Goal: Use online tool/utility: Utilize a website feature to perform a specific function

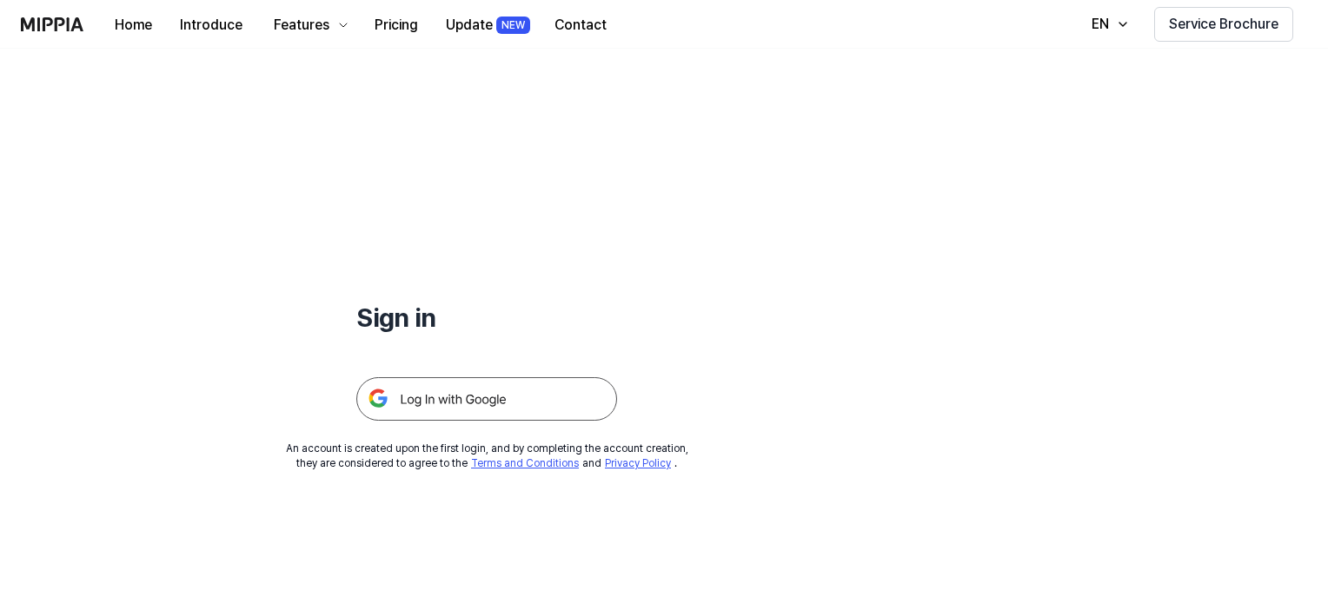
click at [535, 399] on img at bounding box center [486, 398] width 261 height 43
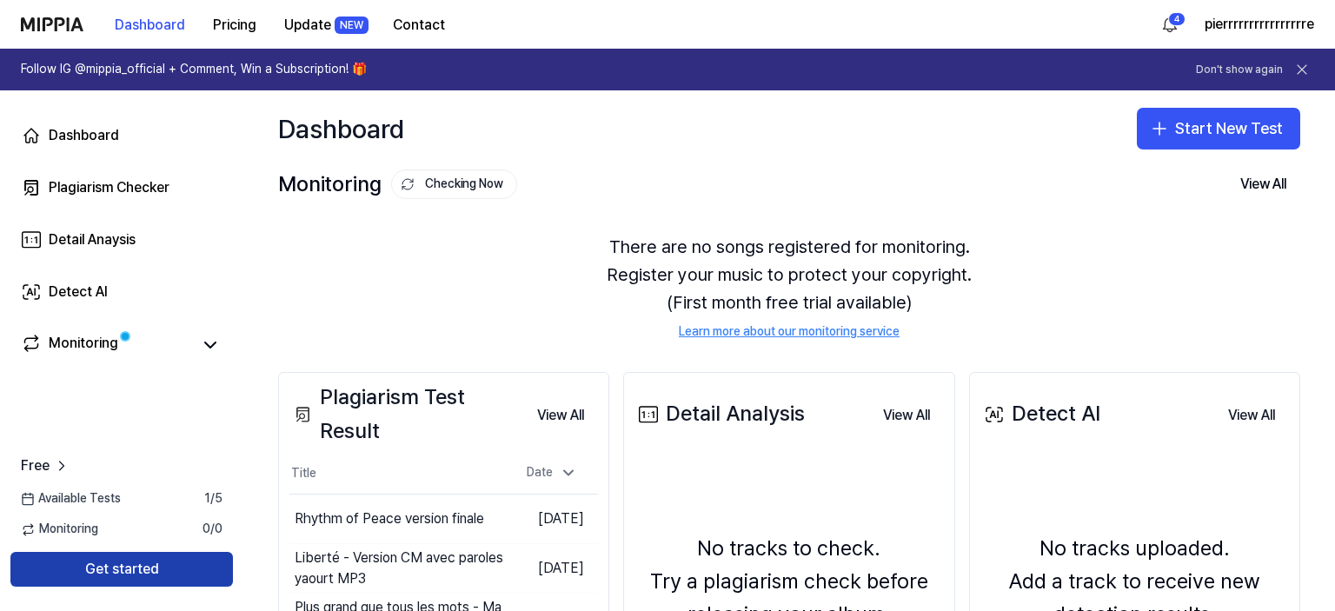
click at [138, 575] on button "Get started" at bounding box center [121, 569] width 222 height 35
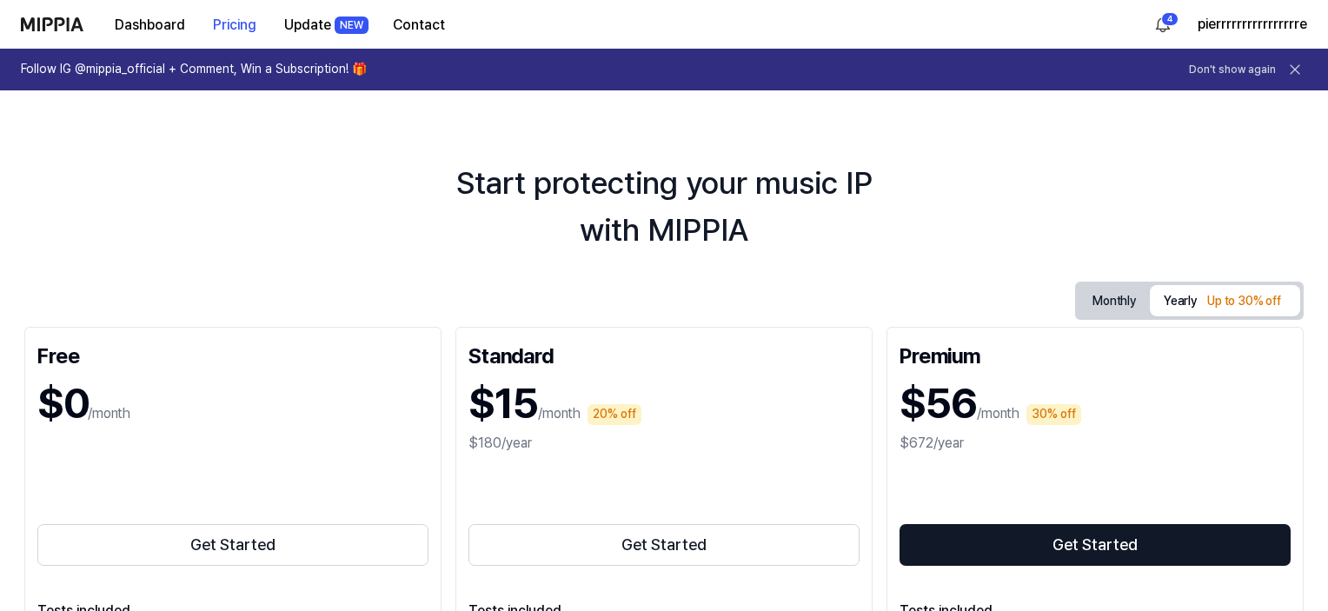
click at [48, 30] on img at bounding box center [52, 24] width 63 height 14
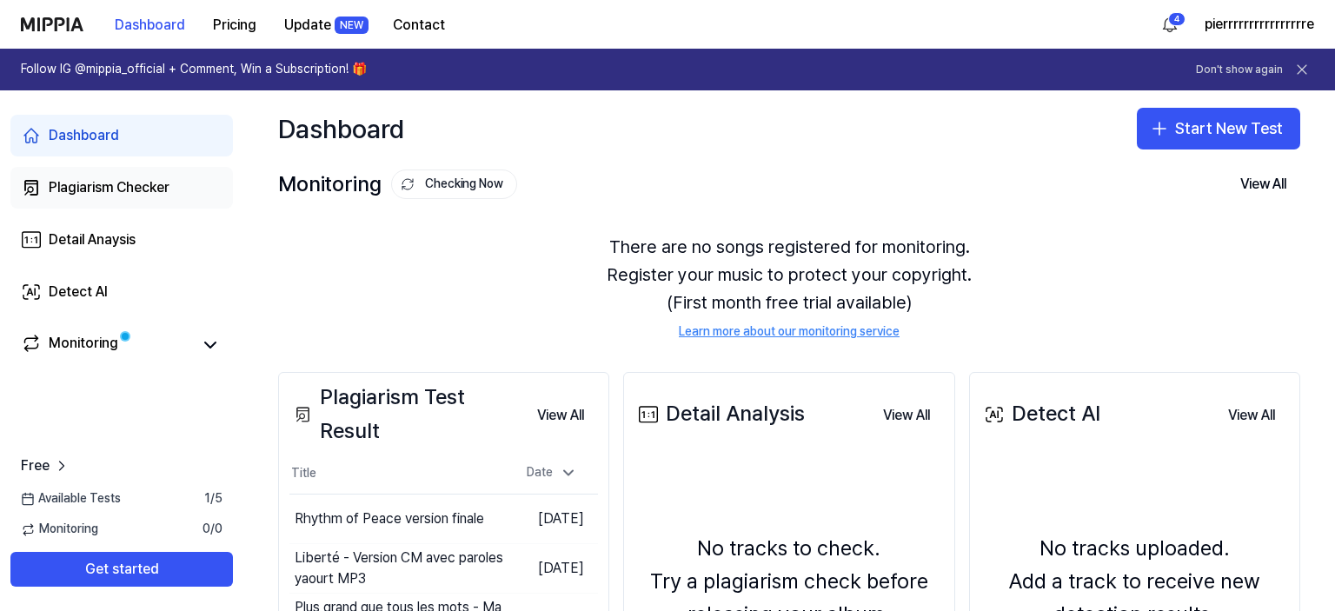
click at [121, 187] on div "Plagiarism Checker" at bounding box center [109, 187] width 121 height 21
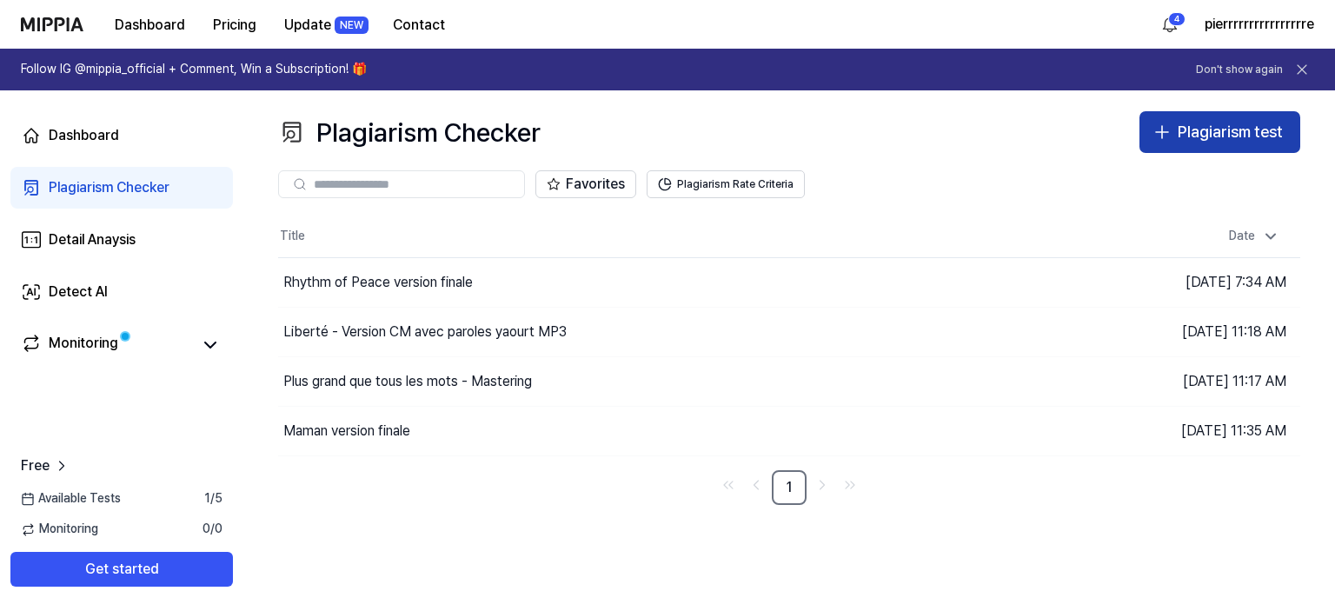
click at [1210, 131] on div "Plagiarism test" at bounding box center [1229, 132] width 105 height 25
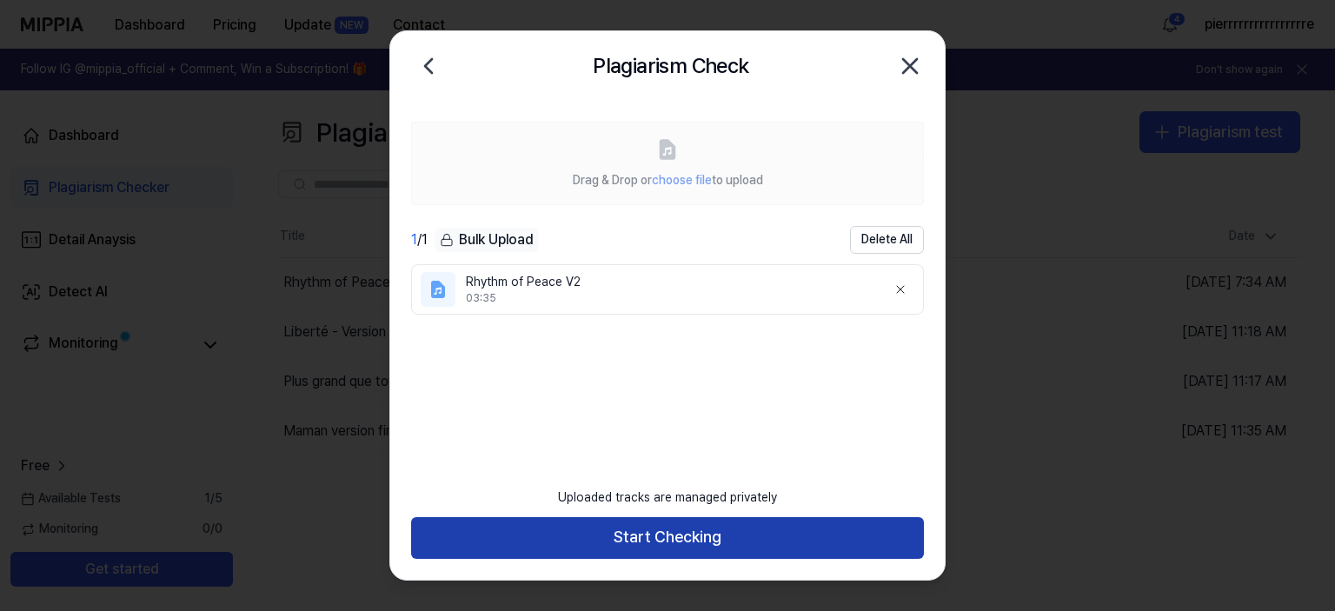
click at [683, 544] on button "Start Checking" at bounding box center [667, 538] width 513 height 42
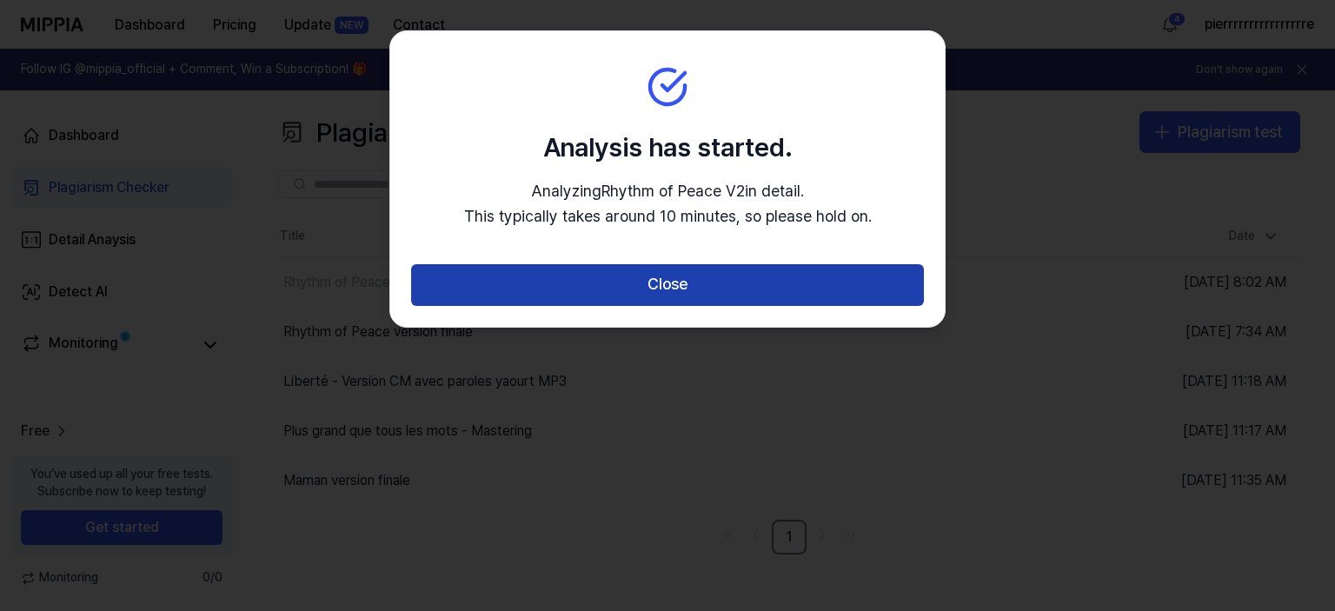
click at [666, 282] on button "Close" at bounding box center [667, 285] width 513 height 42
